Goal: Task Accomplishment & Management: Manage account settings

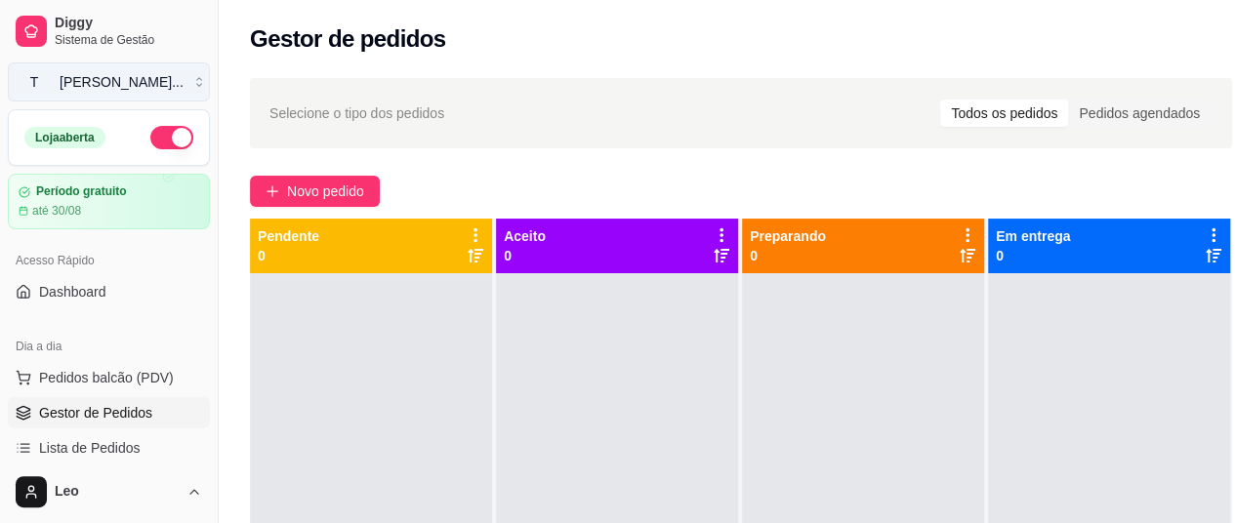
click at [121, 84] on button "T [PERSON_NAME] ..." at bounding box center [109, 81] width 202 height 39
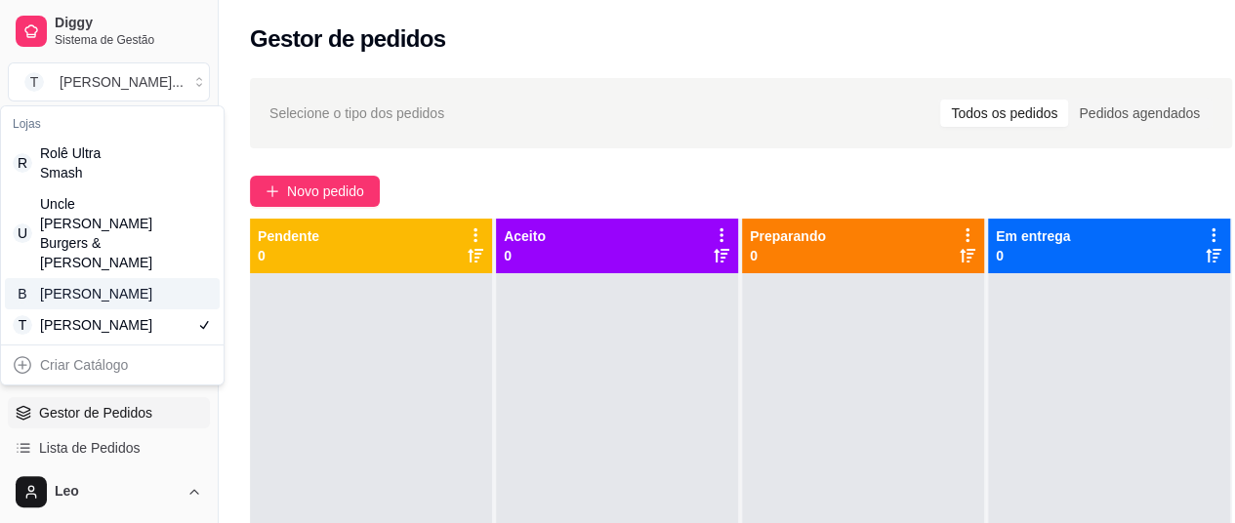
click at [151, 289] on div "B Bendito Tostado" at bounding box center [112, 293] width 215 height 31
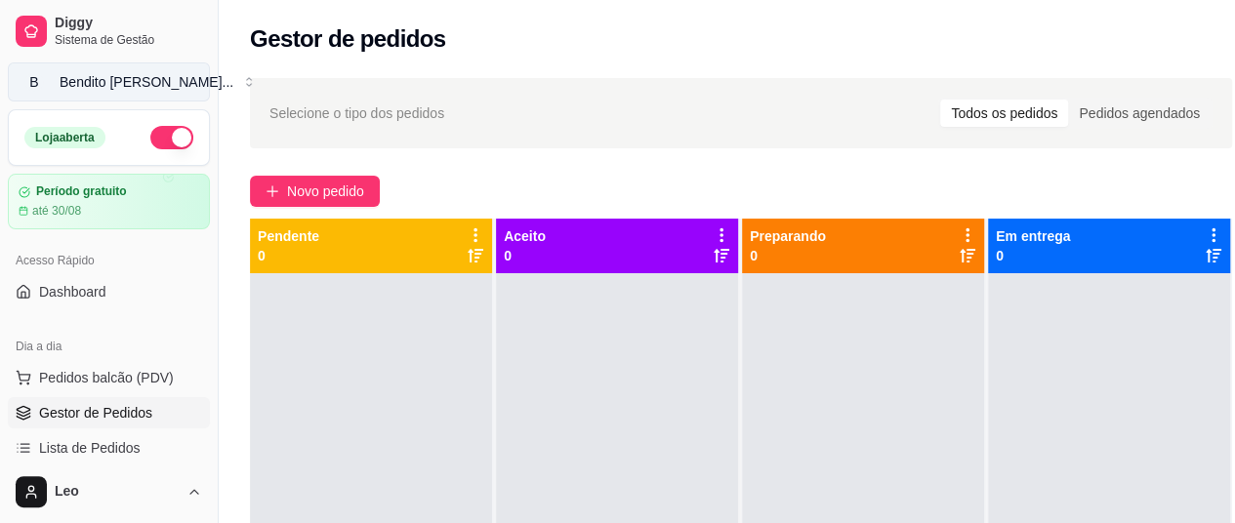
click at [113, 87] on div "Bendito Tosta ..." at bounding box center [147, 82] width 174 height 20
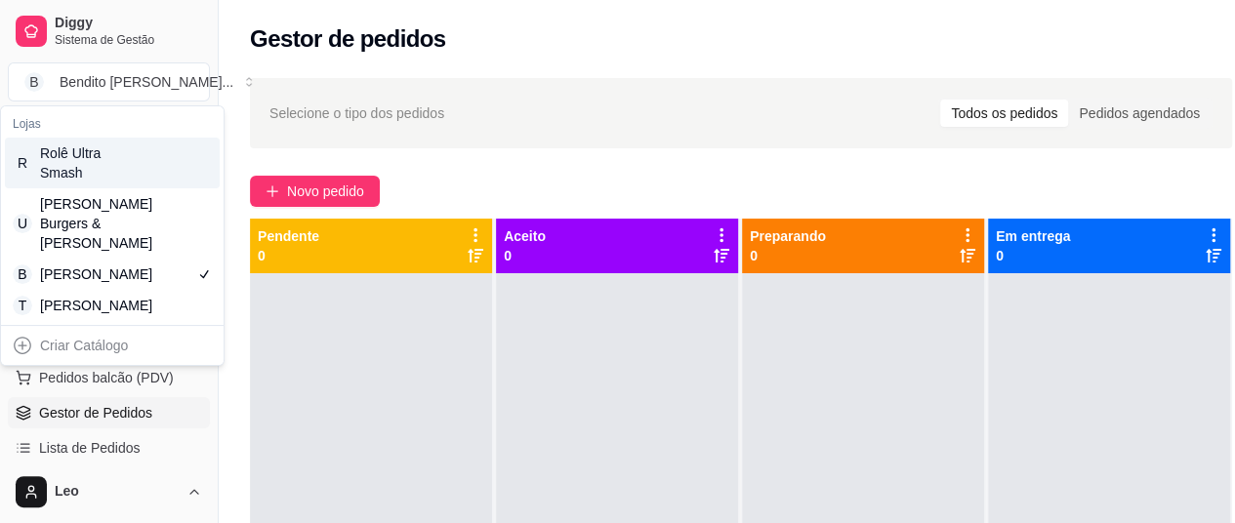
click at [116, 167] on div "Rolê Ultra Smash" at bounding box center [84, 163] width 88 height 39
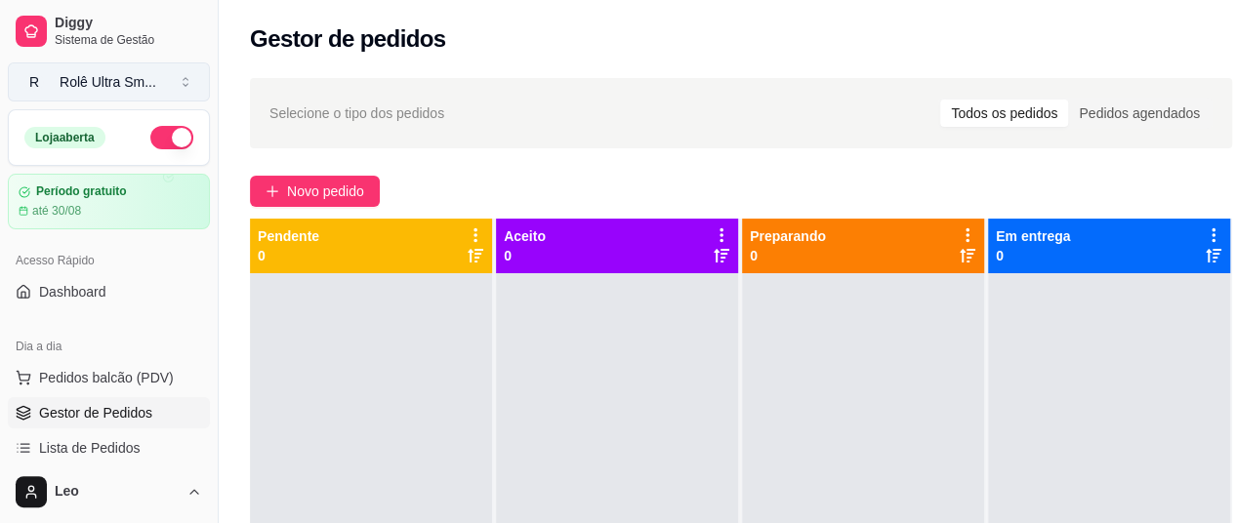
click at [101, 85] on div "Rolê Ultra Sm ..." at bounding box center [108, 82] width 97 height 20
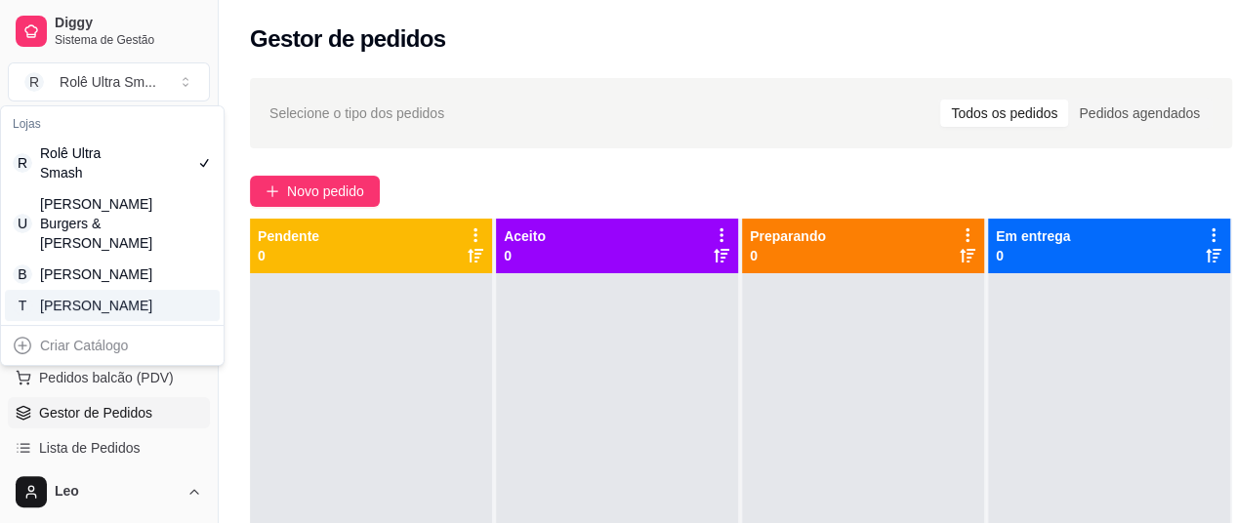
click at [86, 315] on div "Tio Leo" at bounding box center [84, 306] width 88 height 20
